Goal: Task Accomplishment & Management: Use online tool/utility

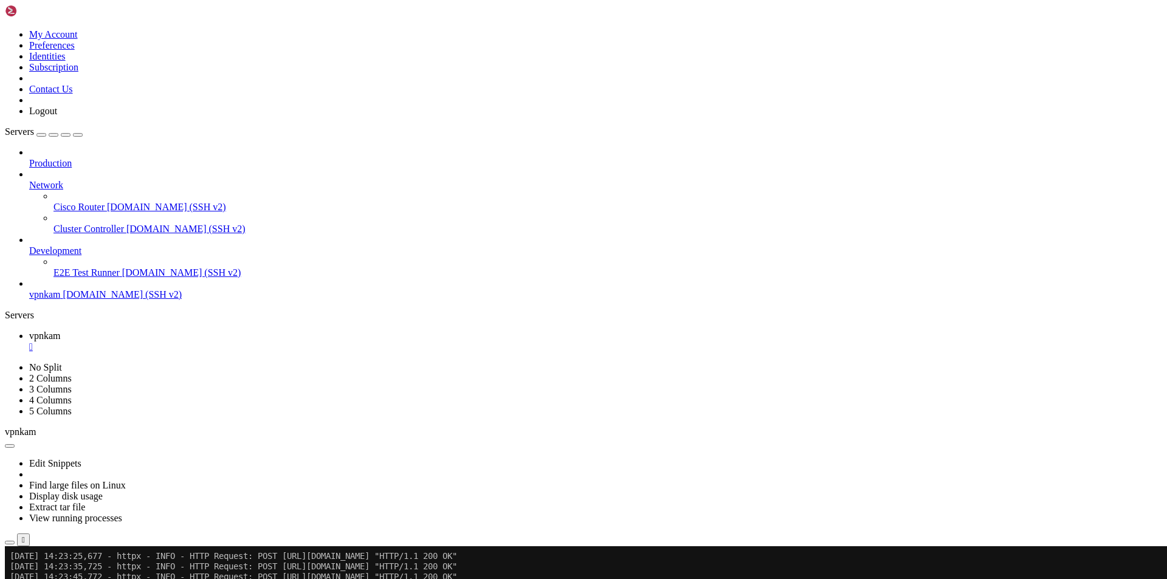
scroll to position [55601, 0]
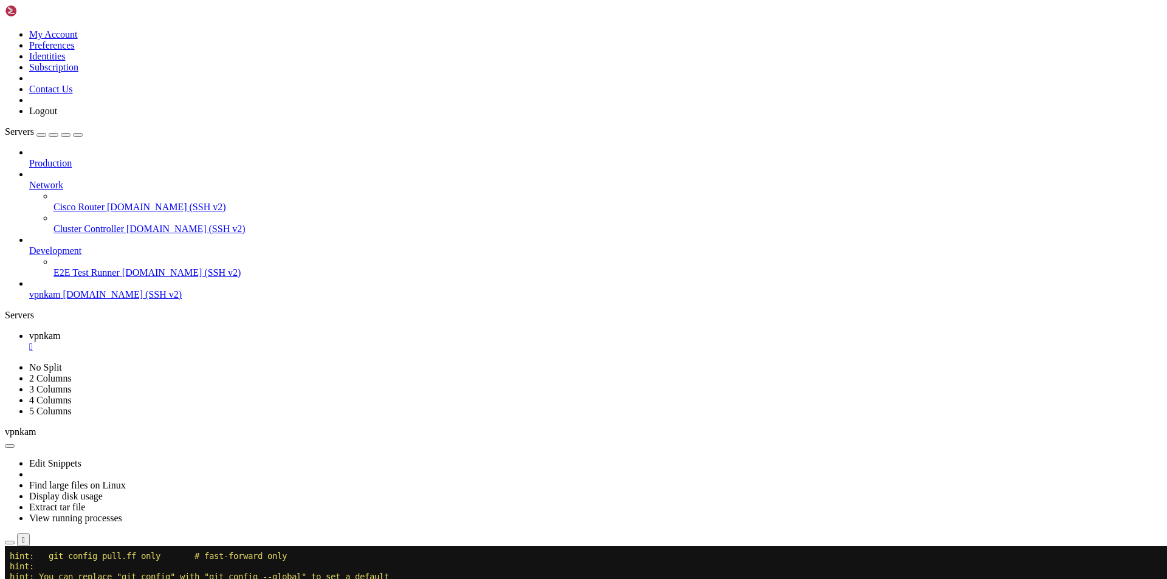
scroll to position [55735, 0]
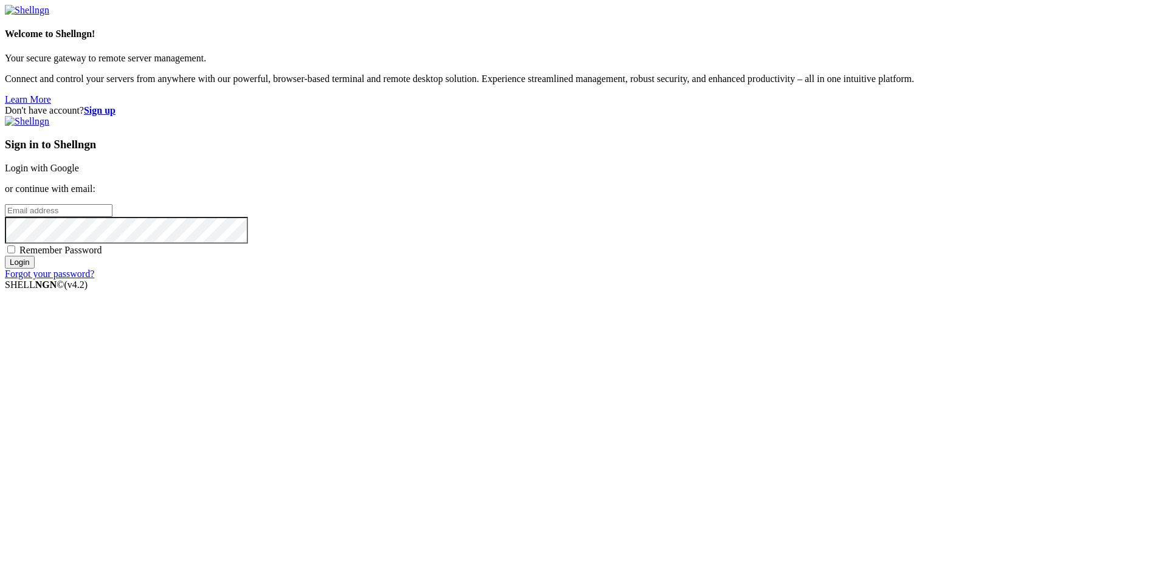
click at [79, 173] on link "Login with Google" at bounding box center [42, 168] width 74 height 10
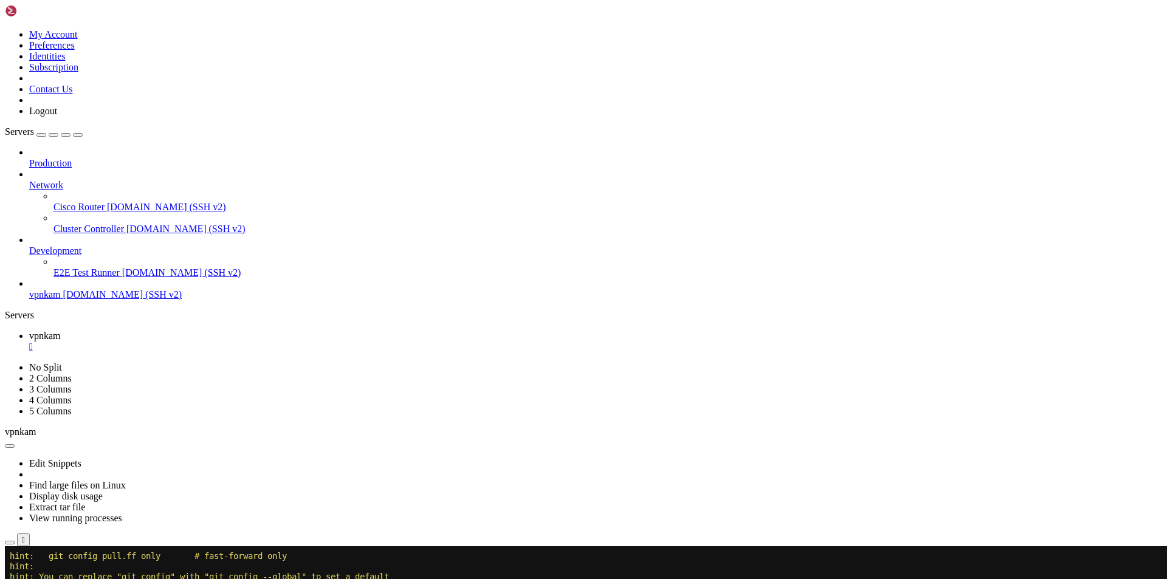
scroll to position [55735, 0]
